Goal: Information Seeking & Learning: Learn about a topic

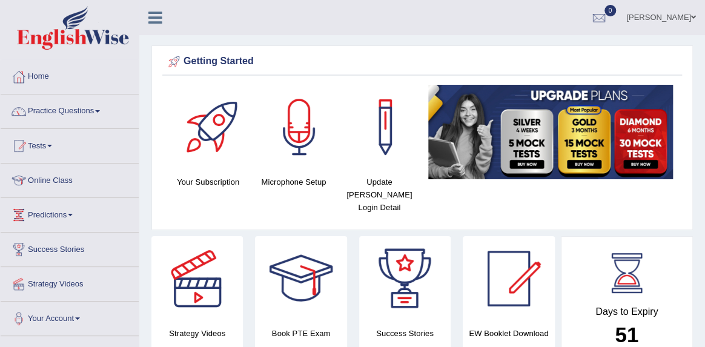
click at [87, 111] on link "Practice Questions" at bounding box center [70, 110] width 138 height 30
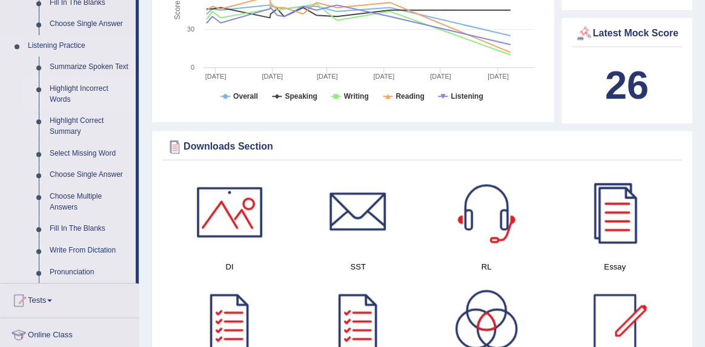
scroll to position [497, 0]
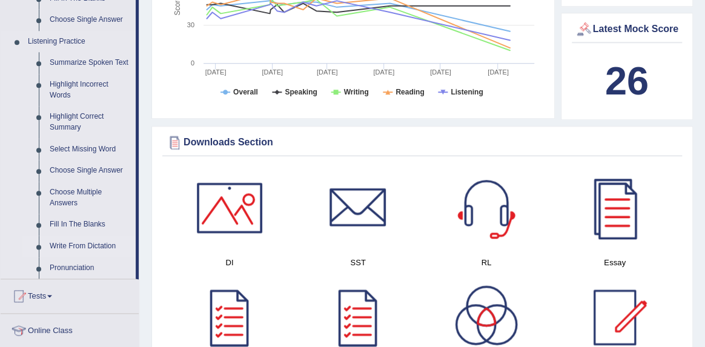
click at [91, 256] on link "Write From Dictation" at bounding box center [89, 247] width 91 height 22
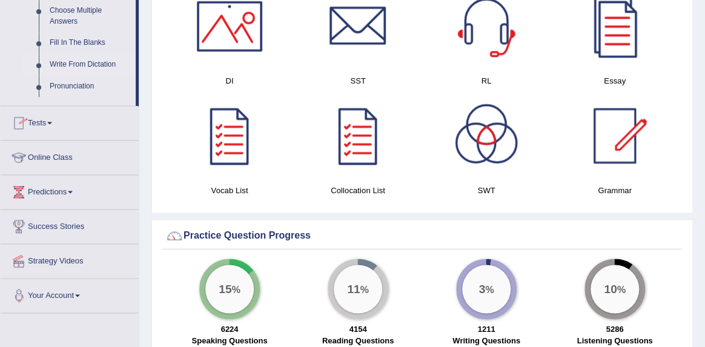
scroll to position [800, 0]
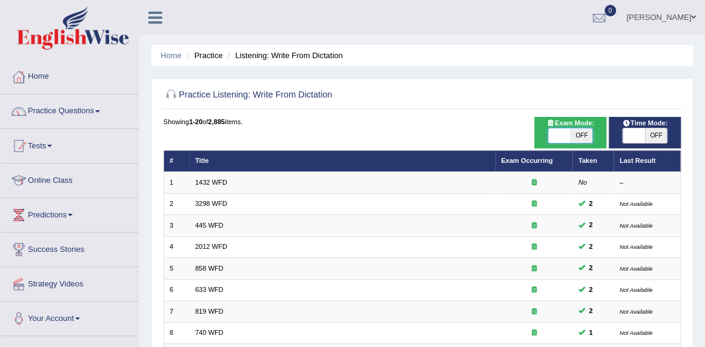
click at [554, 132] on span at bounding box center [559, 135] width 22 height 15
checkbox input "true"
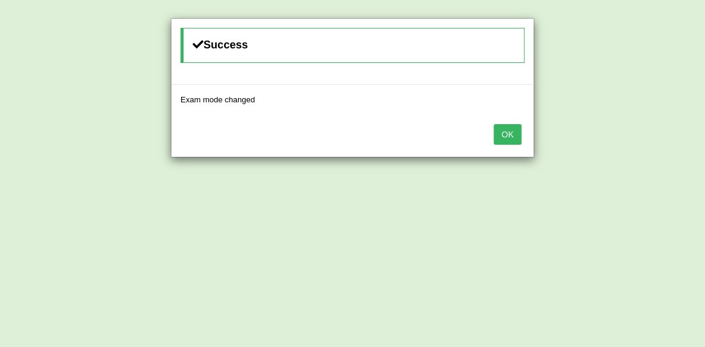
click at [519, 133] on button "OK" at bounding box center [508, 134] width 28 height 21
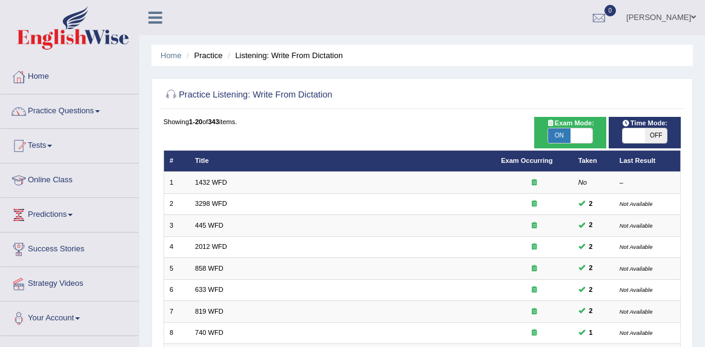
scroll to position [351, 0]
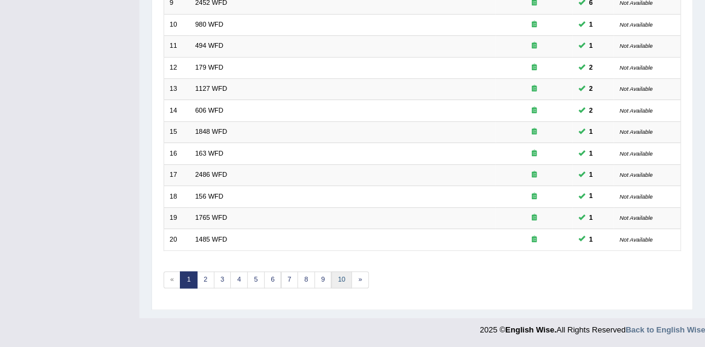
click at [339, 276] on link "10" at bounding box center [341, 279] width 21 height 17
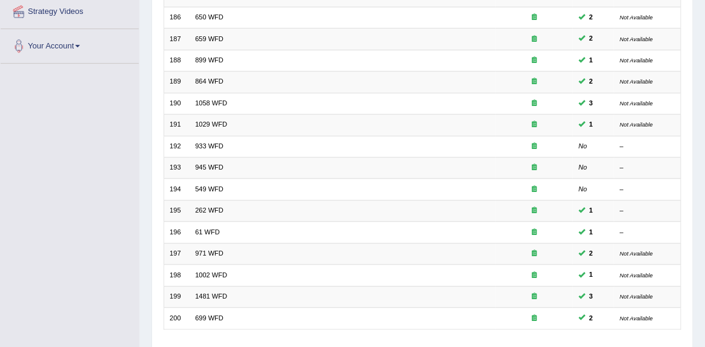
scroll to position [351, 0]
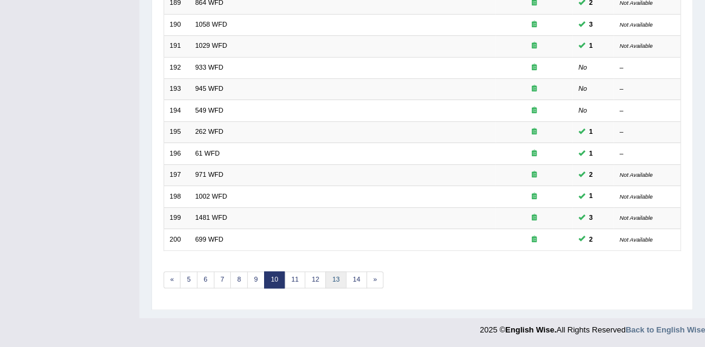
click at [339, 276] on link "13" at bounding box center [335, 279] width 21 height 17
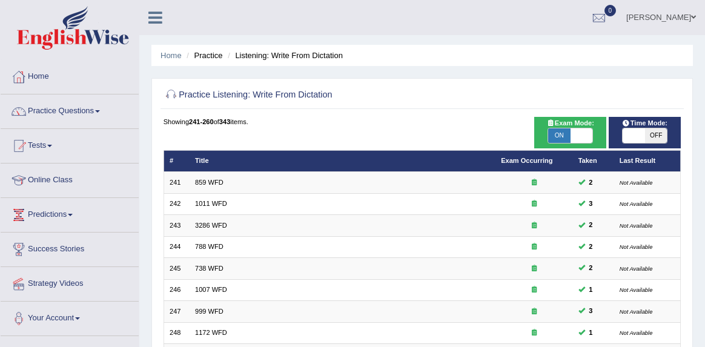
scroll to position [351, 0]
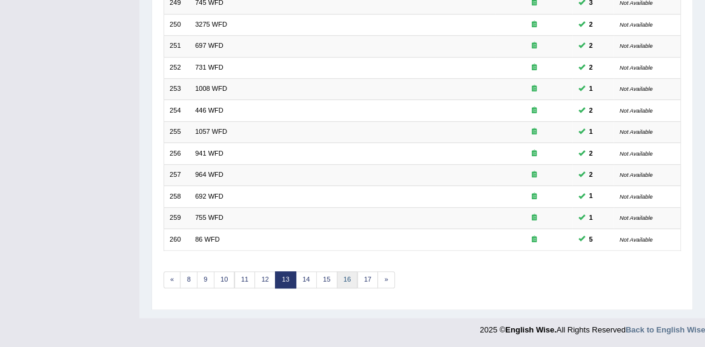
click at [350, 279] on link "16" at bounding box center [347, 279] width 21 height 17
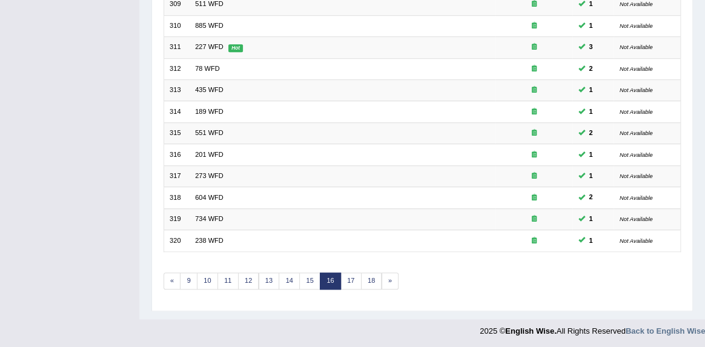
scroll to position [351, 0]
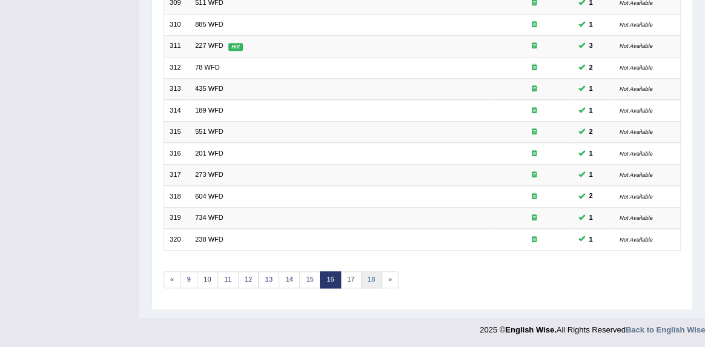
click at [370, 277] on link "18" at bounding box center [371, 279] width 21 height 17
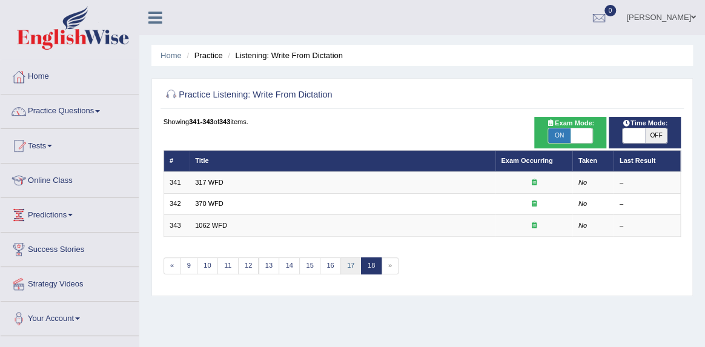
click at [348, 265] on link "17" at bounding box center [350, 265] width 21 height 17
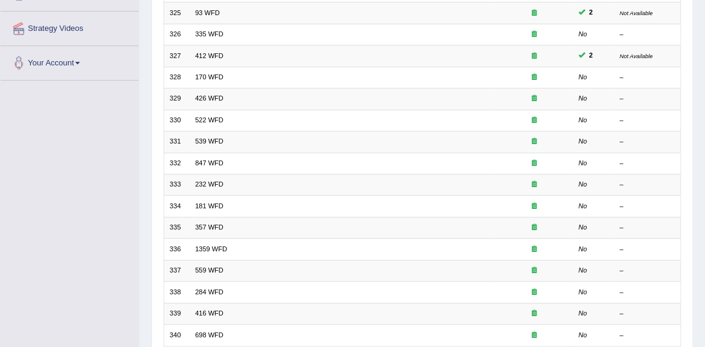
scroll to position [253, 0]
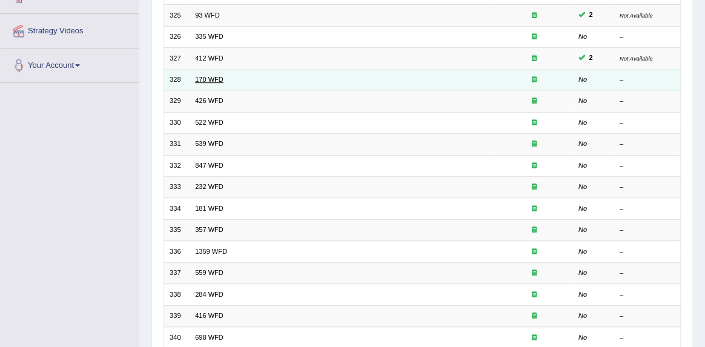
click at [213, 80] on link "170 WFD" at bounding box center [209, 79] width 28 height 7
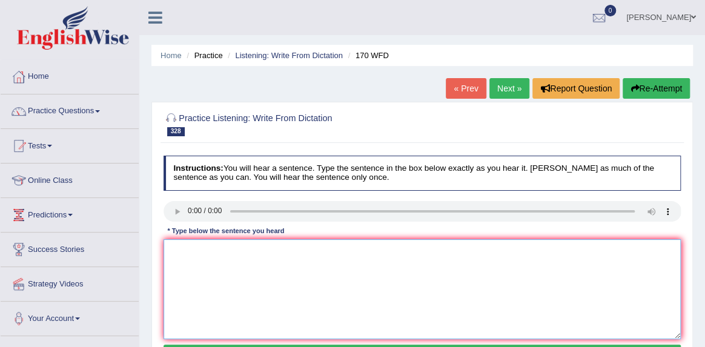
click at [176, 254] on textarea at bounding box center [423, 289] width 518 height 100
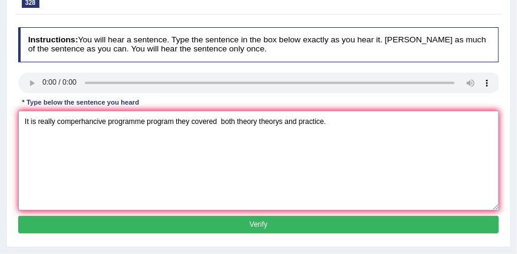
scroll to position [142, 0]
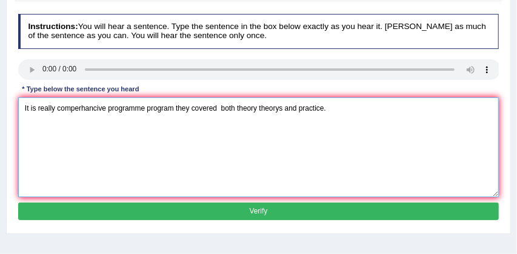
type textarea "It is really comperhancive programme program they covered both theory theorys a…"
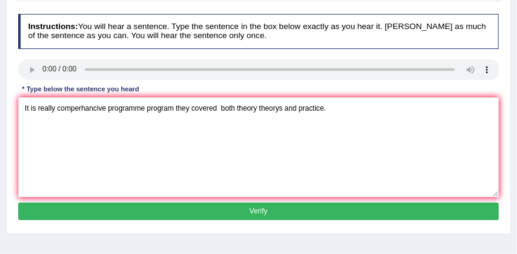
click at [219, 215] on button "Verify" at bounding box center [258, 212] width 481 height 18
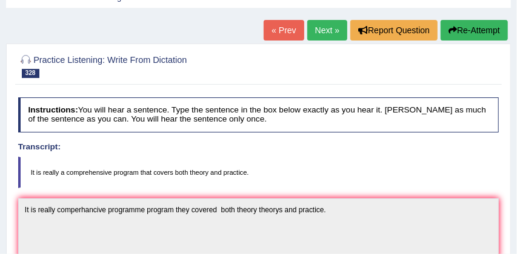
scroll to position [46, 0]
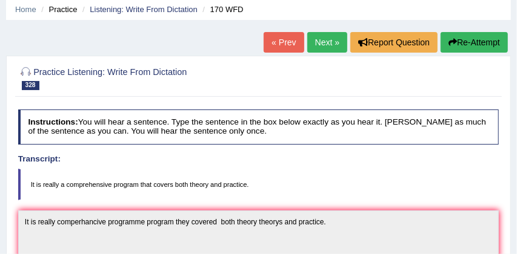
click at [483, 44] on button "Re-Attempt" at bounding box center [473, 42] width 67 height 21
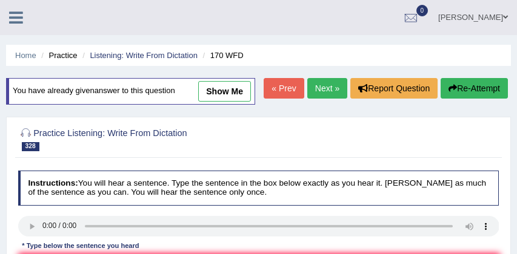
scroll to position [99, 0]
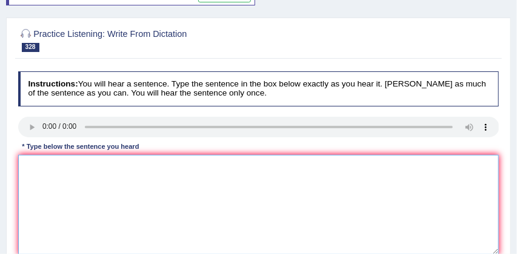
click at [154, 194] on textarea at bounding box center [258, 205] width 481 height 100
click at [142, 190] on textarea "It is really a comprehensive program" at bounding box center [258, 205] width 481 height 100
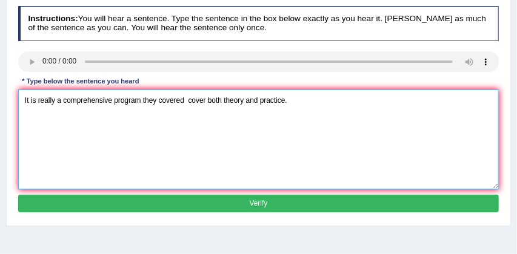
scroll to position [172, 0]
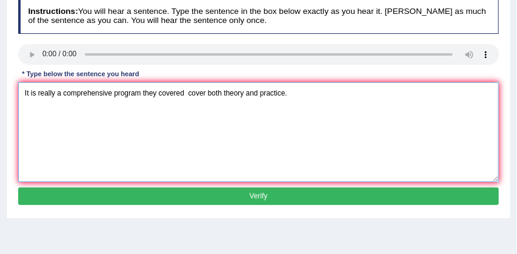
type textarea "It is really a comprehensive program they covered cover both theory and practic…"
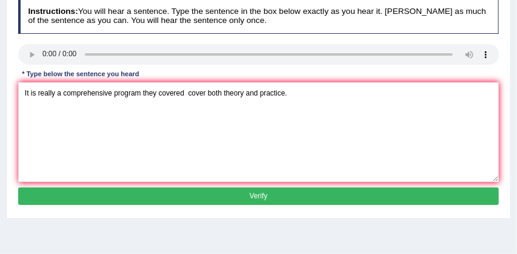
click at [292, 205] on button "Verify" at bounding box center [258, 197] width 481 height 18
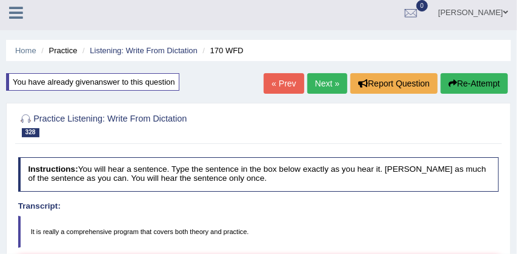
scroll to position [0, 0]
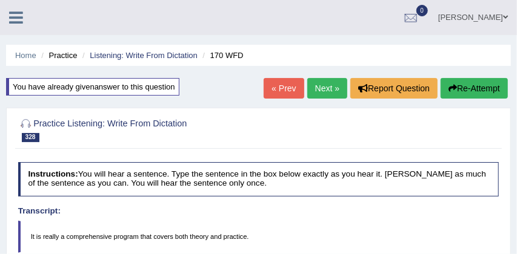
click at [324, 85] on link "Next »" at bounding box center [327, 88] width 40 height 21
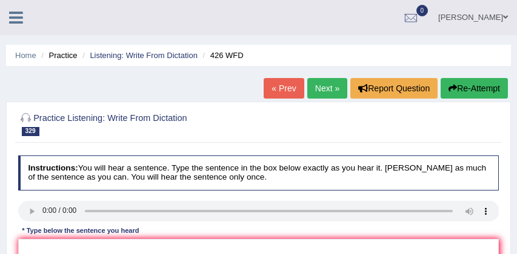
scroll to position [77, 0]
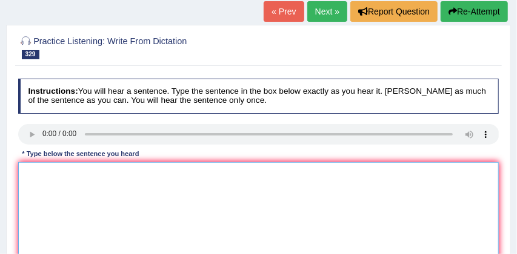
click at [27, 175] on textarea at bounding box center [258, 212] width 481 height 100
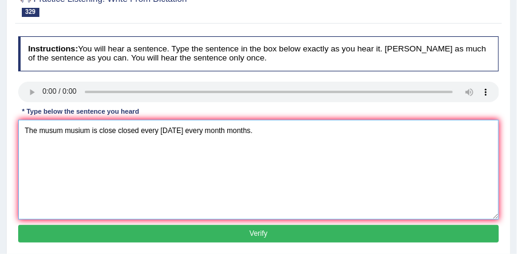
scroll to position [120, 0]
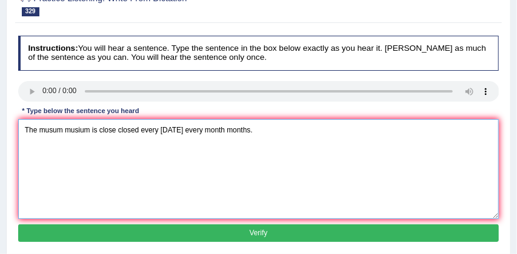
type textarea "The musum musium is close closed every thursday every month months."
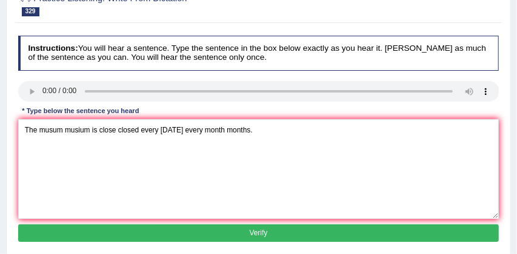
click at [87, 236] on button "Verify" at bounding box center [258, 234] width 481 height 18
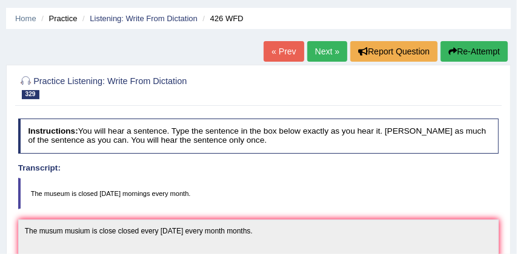
scroll to position [29, 0]
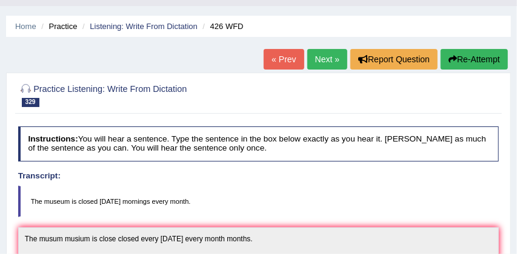
click at [482, 59] on button "Re-Attempt" at bounding box center [473, 59] width 67 height 21
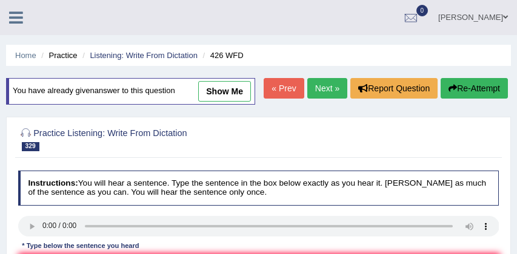
scroll to position [166, 0]
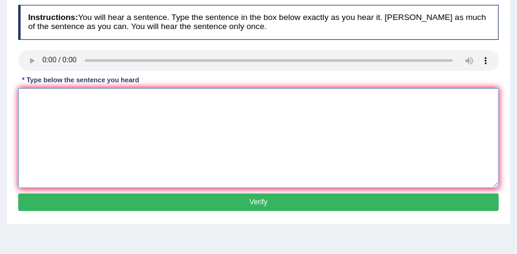
click at [29, 120] on textarea at bounding box center [258, 138] width 481 height 100
type textarea "The museum is closed [DATE] morning every month."
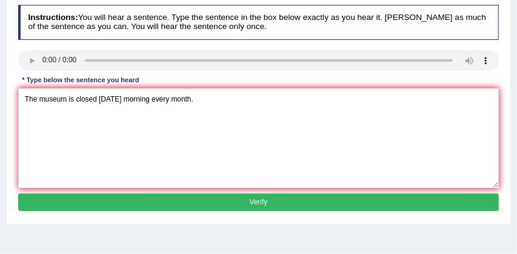
click at [110, 211] on button "Verify" at bounding box center [258, 203] width 481 height 18
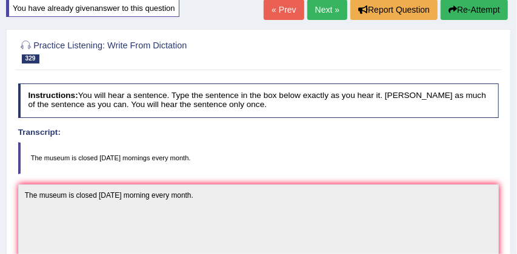
scroll to position [33, 0]
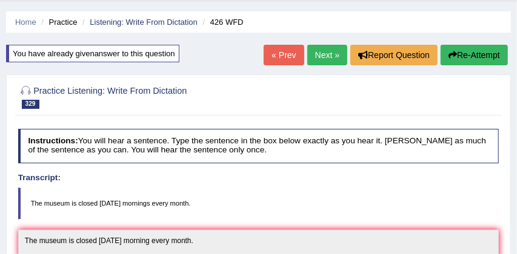
click at [319, 59] on link "Next »" at bounding box center [327, 55] width 40 height 21
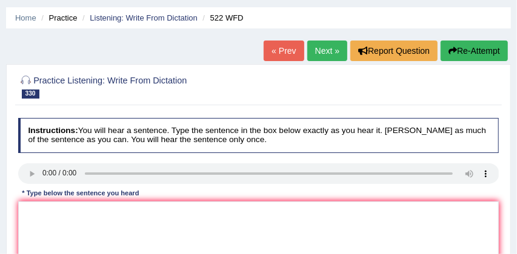
scroll to position [61, 0]
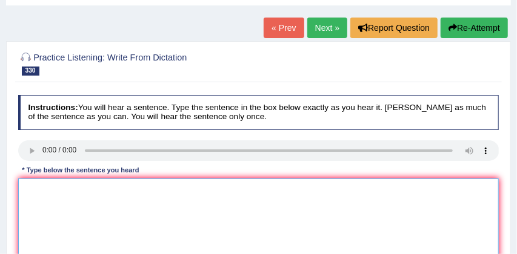
click at [25, 186] on textarea at bounding box center [258, 229] width 481 height 100
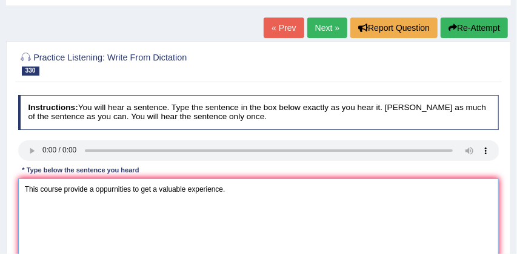
click at [133, 190] on textarea "This course provide a oppurnities to get a valuable experience." at bounding box center [258, 229] width 481 height 100
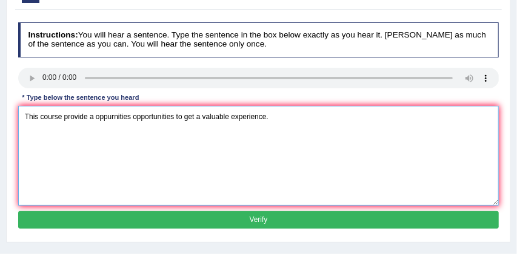
scroll to position [134, 0]
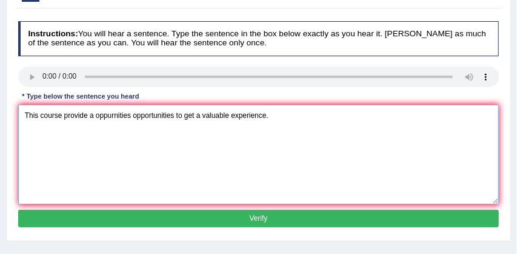
type textarea "This course provide a oppurnities opportunities to get a valuable experience."
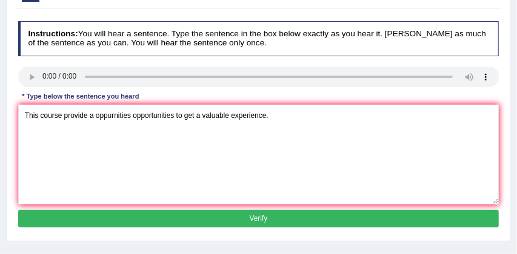
click at [210, 213] on button "Verify" at bounding box center [258, 219] width 481 height 18
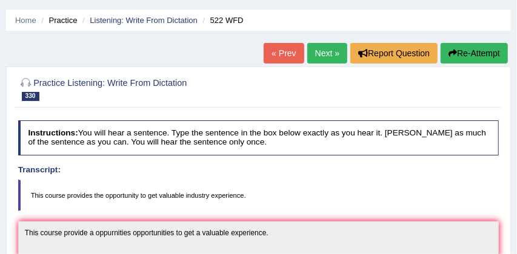
scroll to position [33, 0]
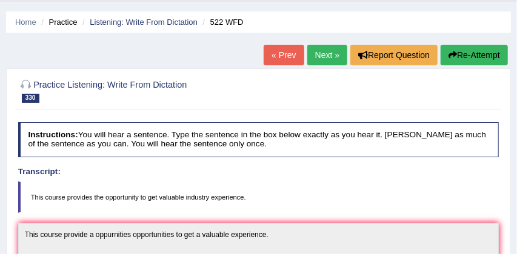
click at [319, 54] on link "Next »" at bounding box center [327, 55] width 40 height 21
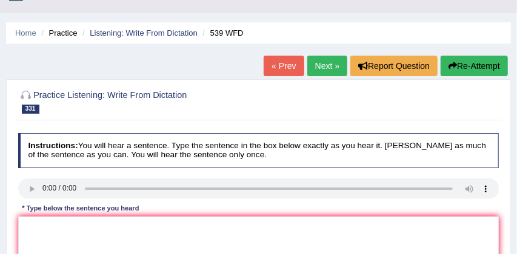
scroll to position [42, 0]
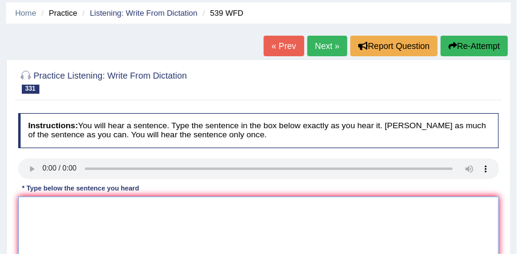
click at [53, 214] on textarea at bounding box center [258, 247] width 481 height 100
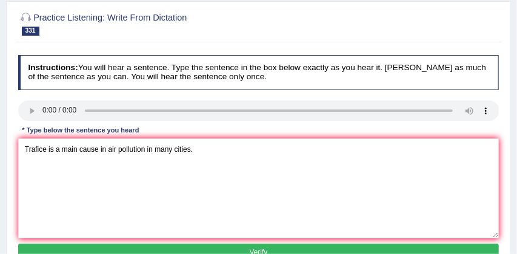
scroll to position [110, 0]
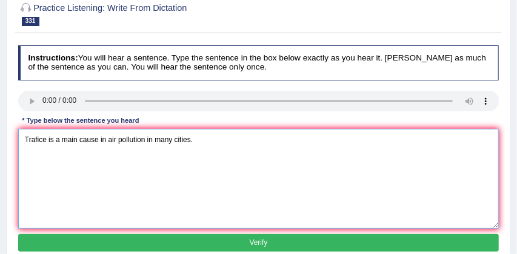
click at [45, 139] on textarea "Trafice is a main cause in air pollution in many cities." at bounding box center [258, 179] width 481 height 100
type textarea "Trafice trafic is a main cause in air pollution in many cities."
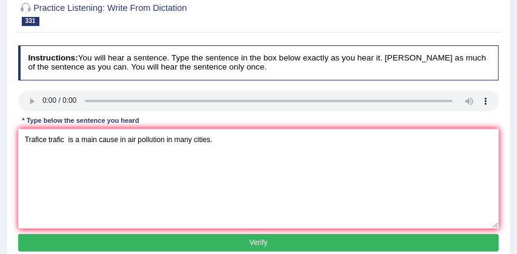
click at [102, 236] on button "Verify" at bounding box center [258, 243] width 481 height 18
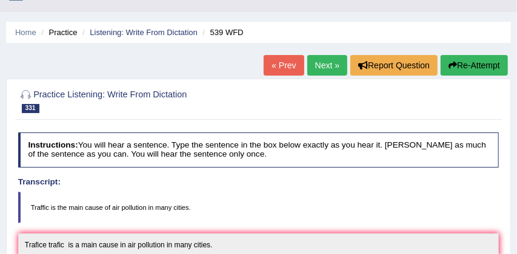
scroll to position [16, 0]
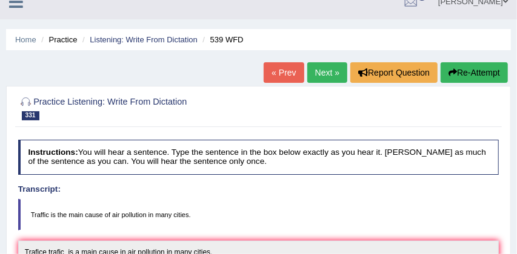
click at [466, 70] on button "Re-Attempt" at bounding box center [473, 72] width 67 height 21
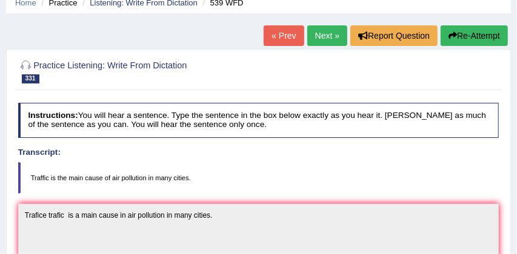
scroll to position [55, 0]
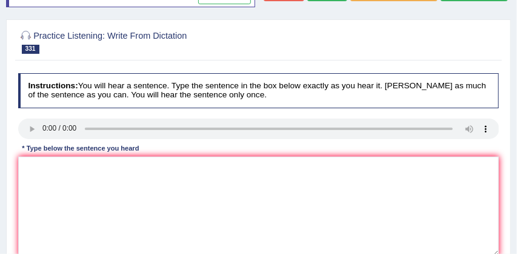
scroll to position [98, 0]
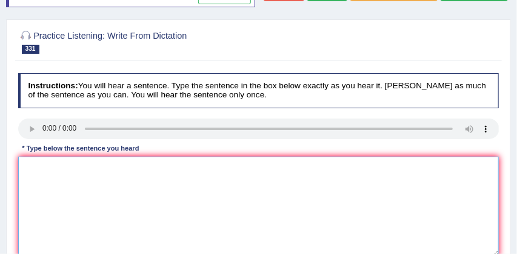
click at [70, 192] on textarea at bounding box center [258, 207] width 481 height 100
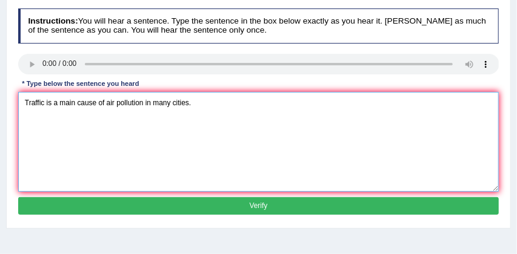
scroll to position [171, 0]
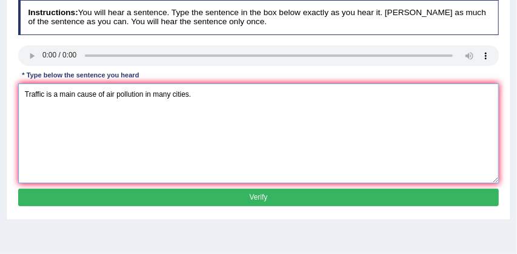
type textarea "Traffic is a main cause of air pollution in many cities."
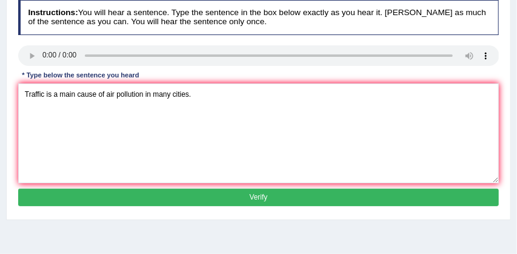
click at [186, 207] on button "Verify" at bounding box center [258, 198] width 481 height 18
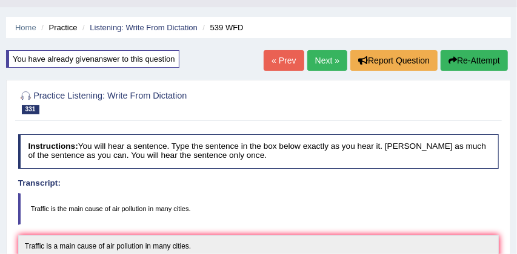
scroll to position [26, 0]
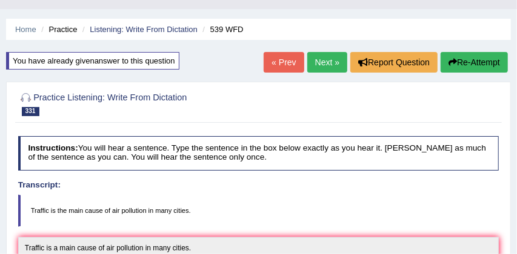
click at [317, 60] on link "Next »" at bounding box center [327, 62] width 40 height 21
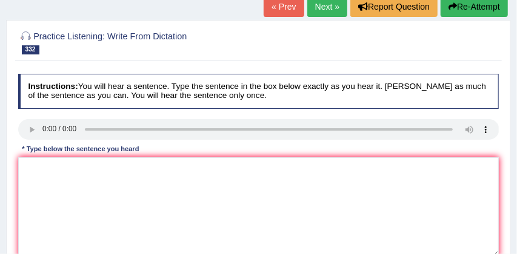
scroll to position [102, 0]
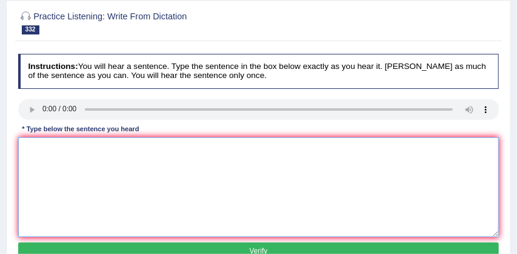
click at [27, 146] on textarea at bounding box center [258, 188] width 481 height 100
click at [113, 150] on textarea "American have a prog" at bounding box center [258, 188] width 481 height 100
click at [96, 149] on textarea "American have a prog difine a plant growth in a turm." at bounding box center [258, 188] width 481 height 100
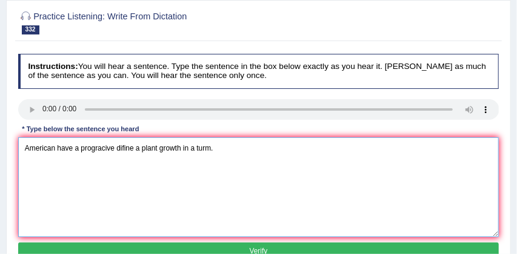
click at [135, 148] on textarea "American have a progracive difine a plant growth in a turm." at bounding box center [258, 188] width 481 height 100
click at [181, 149] on textarea "American have a progracive difine diffine a plant growth in a turm." at bounding box center [258, 188] width 481 height 100
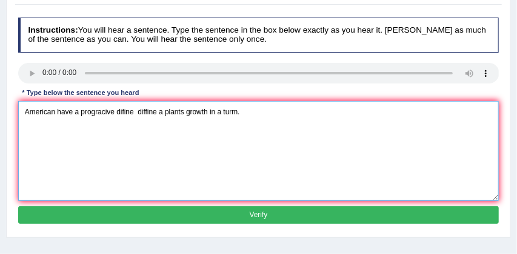
scroll to position [138, 0]
type textarea "American have a progracive difine diffine a plants growth in a turm."
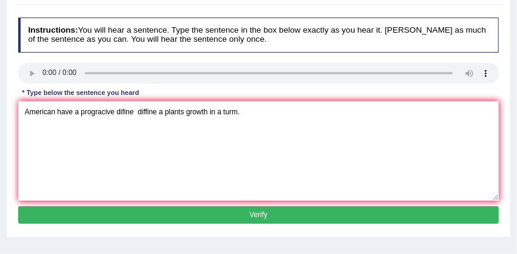
click at [260, 215] on button "Verify" at bounding box center [258, 216] width 481 height 18
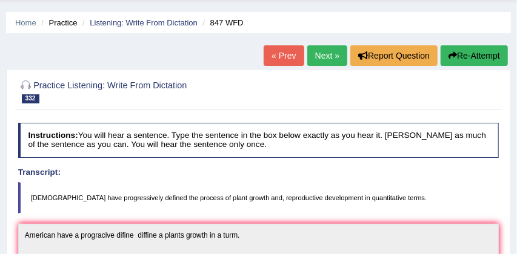
scroll to position [33, 0]
click at [322, 55] on link "Next »" at bounding box center [327, 55] width 40 height 21
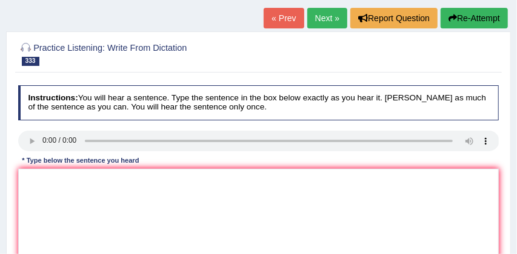
scroll to position [70, 0]
click at [34, 174] on textarea at bounding box center [258, 219] width 481 height 100
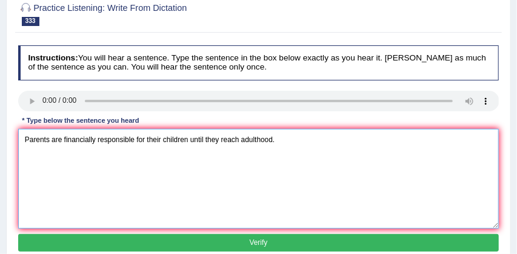
scroll to position [113, 0]
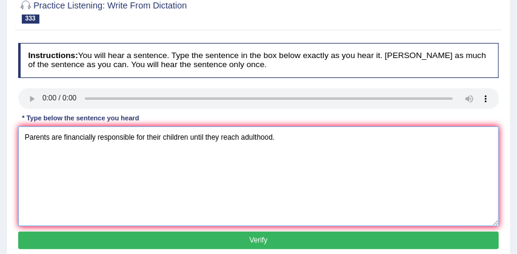
type textarea "Parents are financially responsible for their children until they reach adultho…"
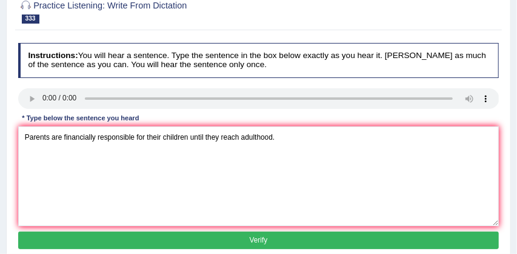
click at [219, 238] on button "Verify" at bounding box center [258, 241] width 481 height 18
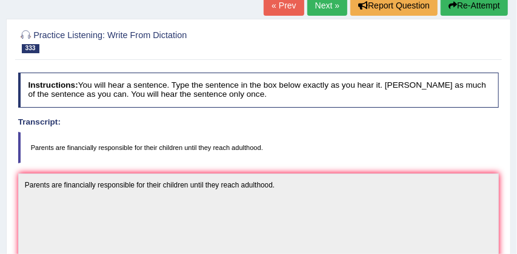
scroll to position [82, 0]
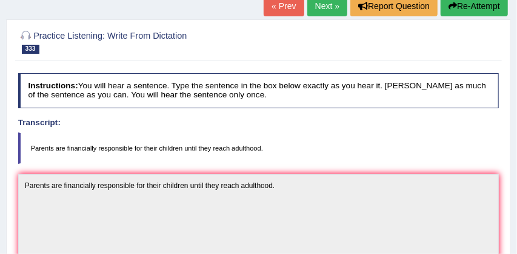
click at [325, 8] on link "Next »" at bounding box center [327, 6] width 40 height 21
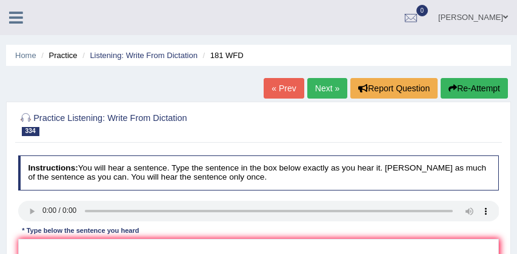
scroll to position [71, 0]
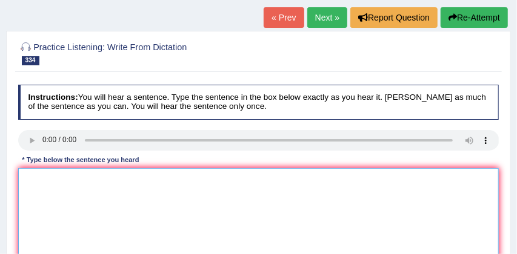
click at [30, 177] on textarea at bounding box center [258, 218] width 481 height 100
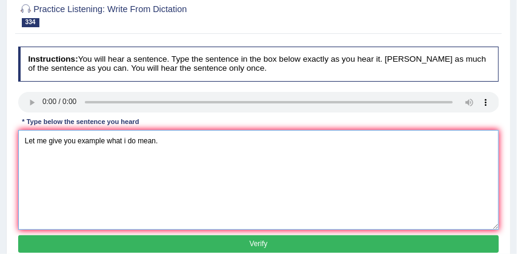
scroll to position [110, 0]
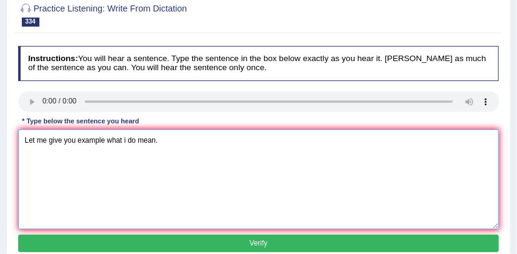
type textarea "Let me give you example what i do mean."
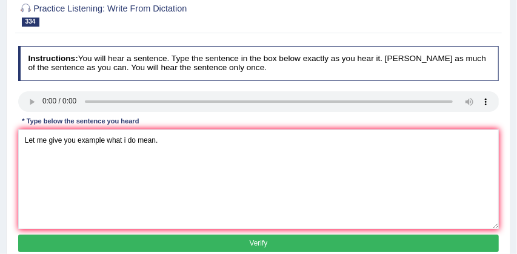
click at [110, 239] on button "Verify" at bounding box center [258, 244] width 481 height 18
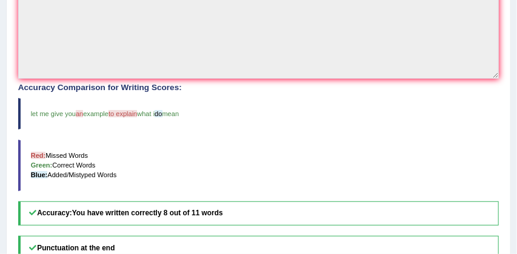
scroll to position [277, 0]
